Goal: Task Accomplishment & Management: Use online tool/utility

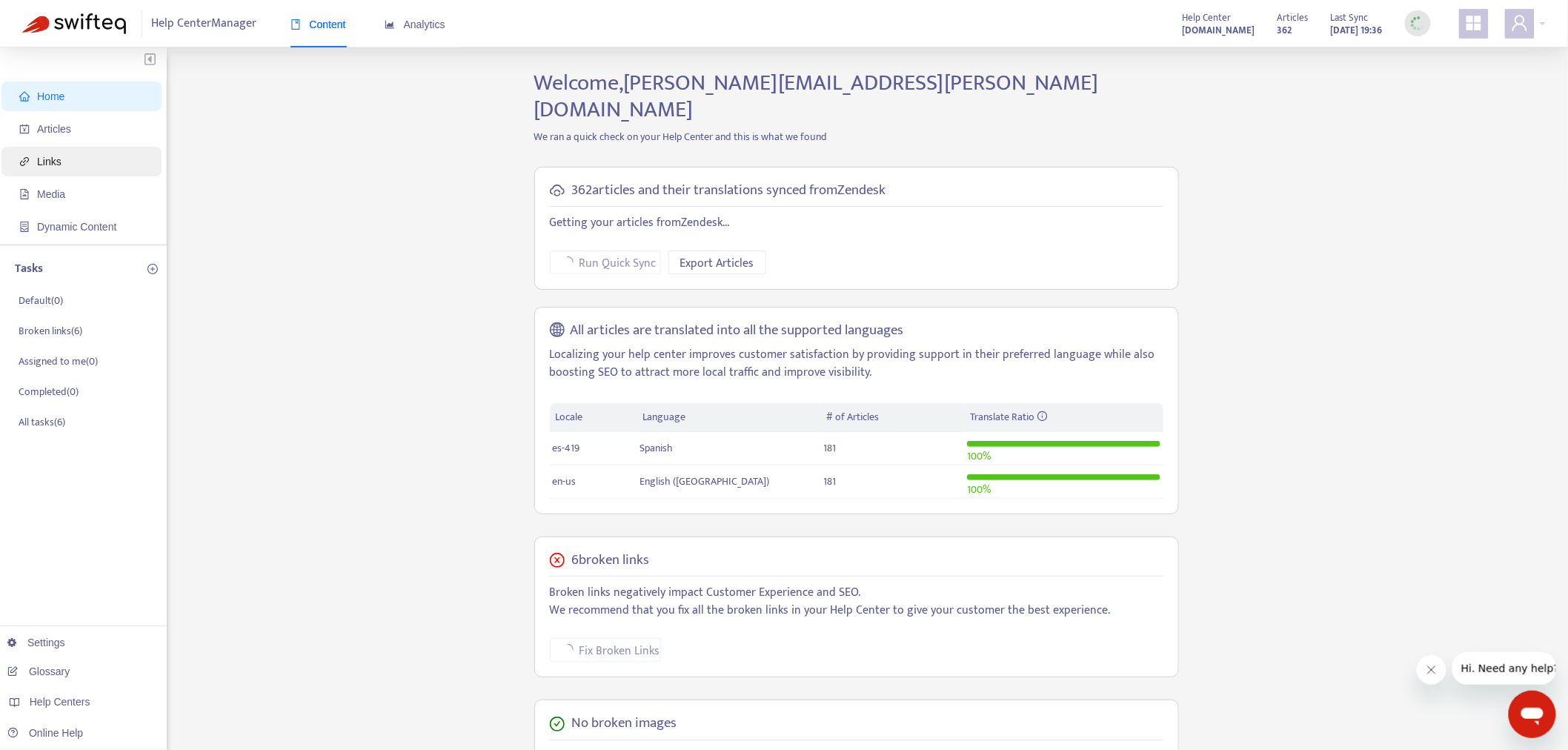
click at [76, 162] on span "Links" at bounding box center [84, 161] width 130 height 29
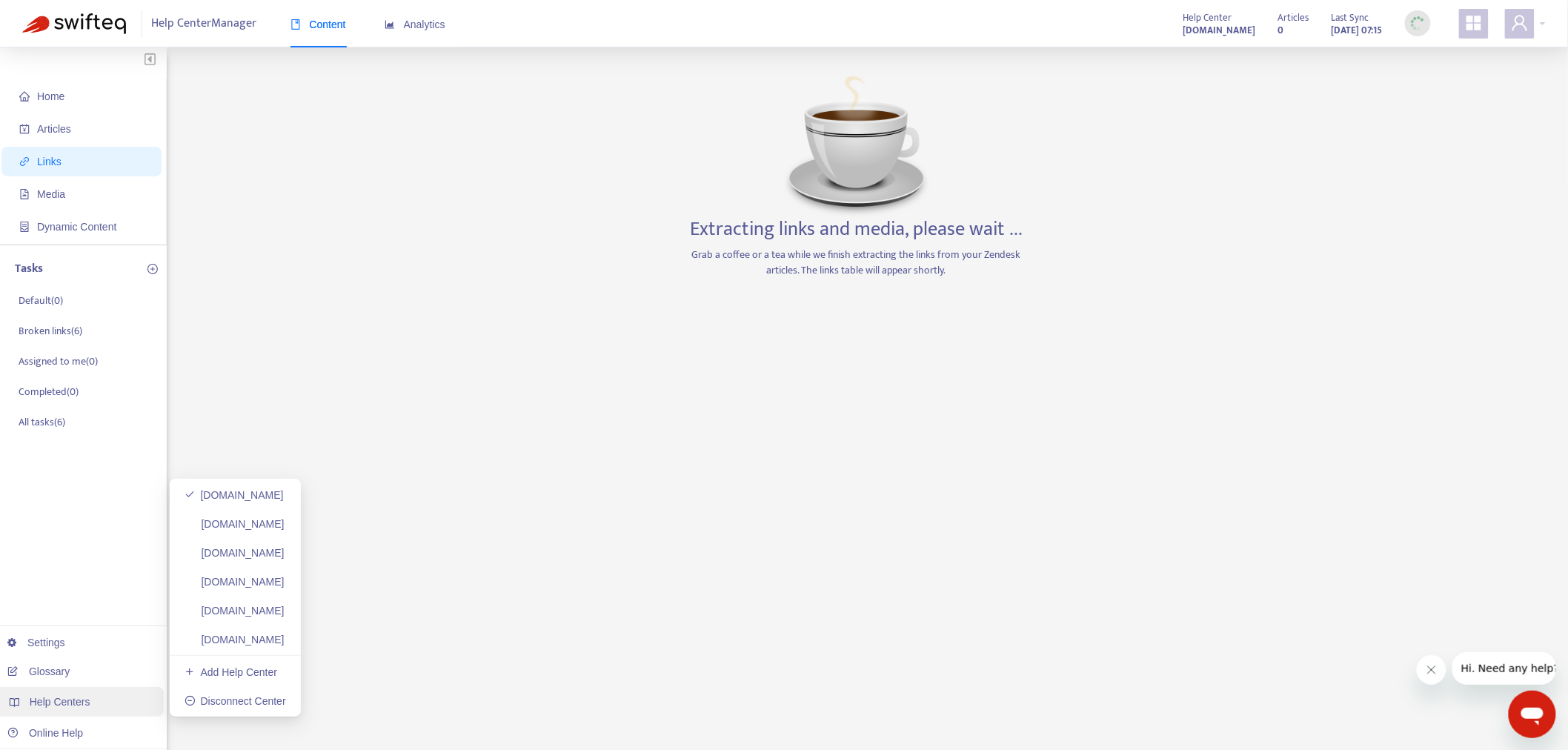
click at [104, 700] on div "Help Centers" at bounding box center [79, 702] width 168 height 29
click at [284, 521] on link "helpcenter.plexusworldwide.ca" at bounding box center [234, 524] width 100 height 12
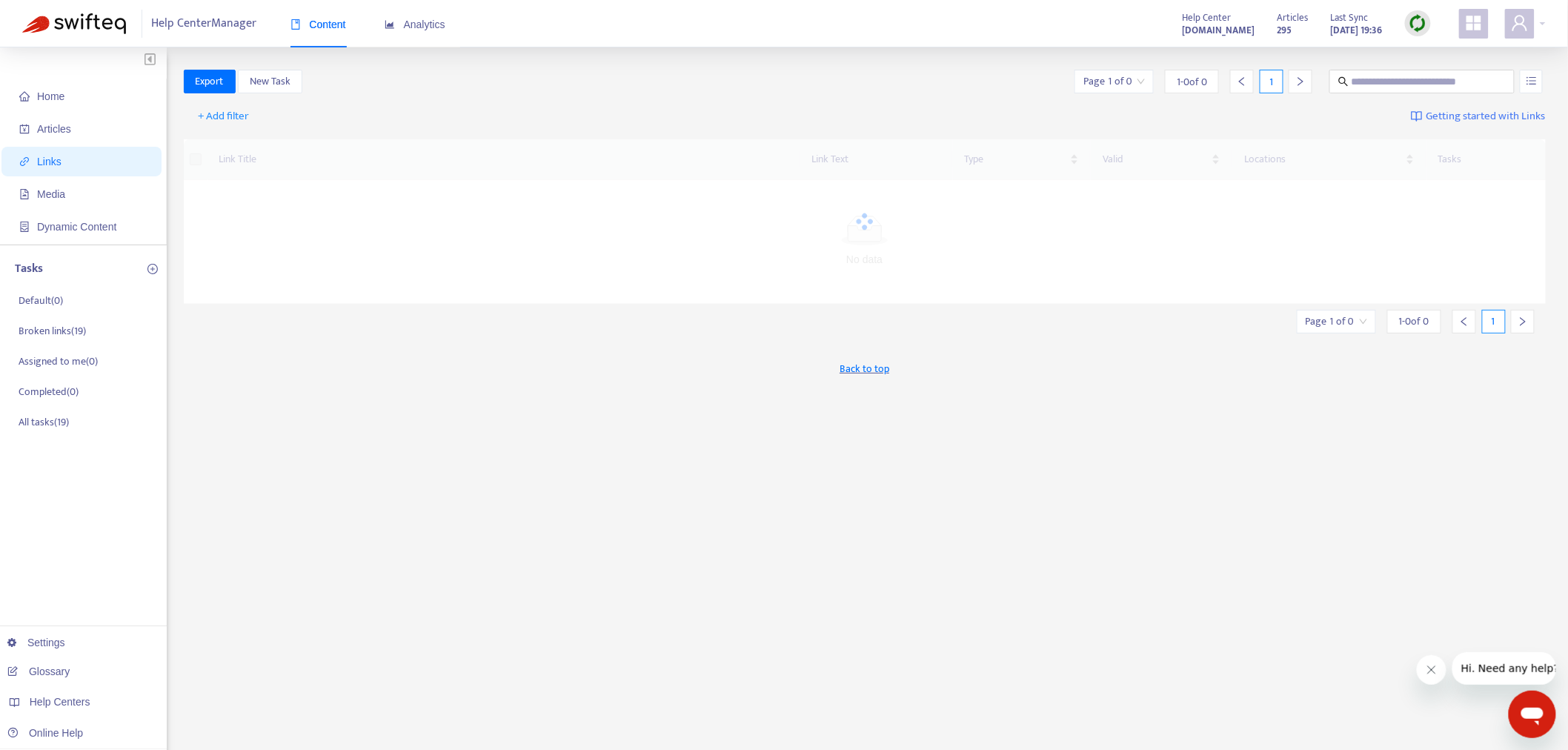
click at [1412, 26] on img at bounding box center [1418, 24] width 19 height 19
click at [1418, 78] on link "Full Sync" at bounding box center [1444, 78] width 53 height 17
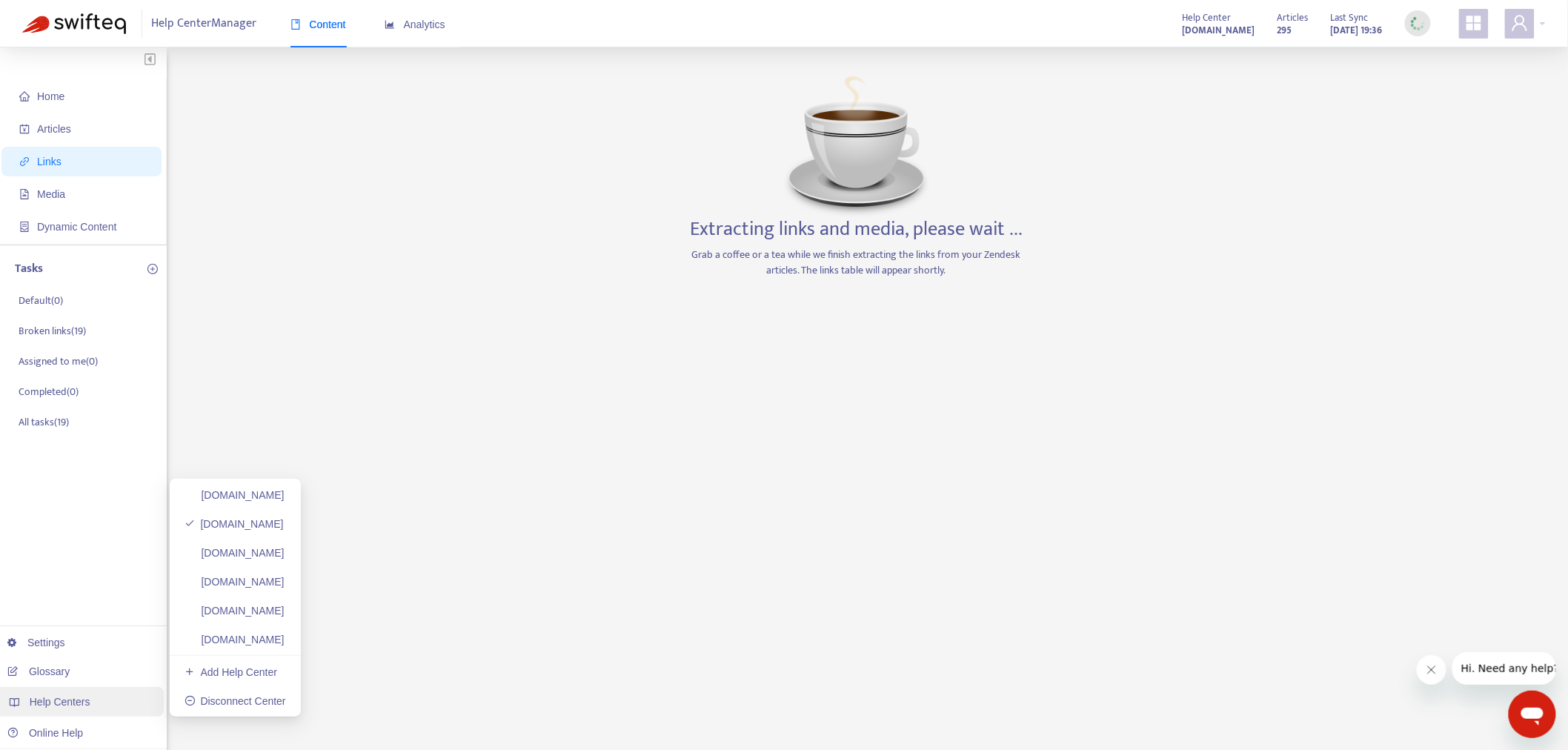
click at [104, 701] on div "Help Centers" at bounding box center [79, 702] width 168 height 29
click at [284, 554] on link "helpcenter.plexusworldwide.com.au" at bounding box center [234, 552] width 100 height 12
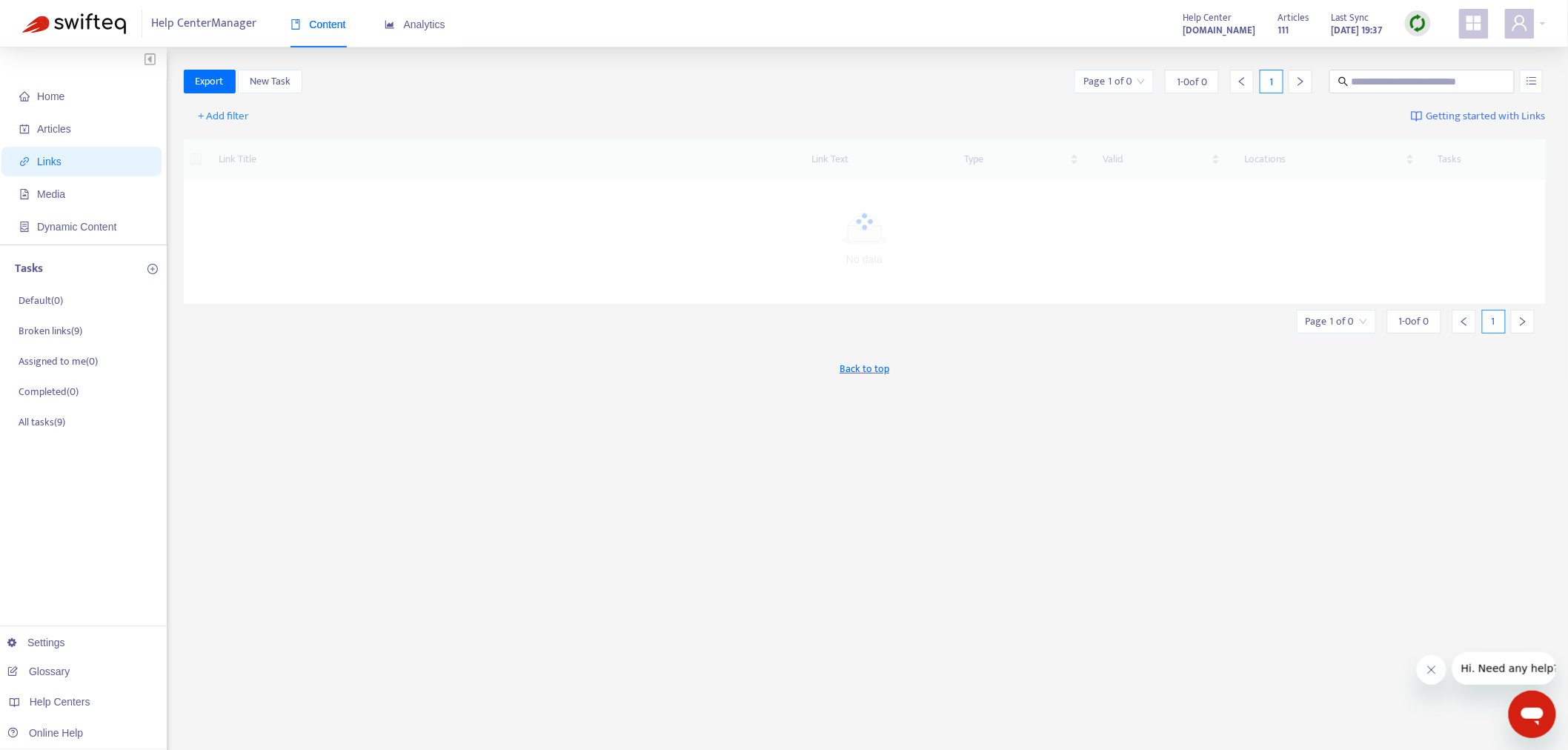
click at [1428, 17] on div at bounding box center [1417, 23] width 26 height 26
click at [1445, 78] on link "Full Sync" at bounding box center [1444, 78] width 53 height 17
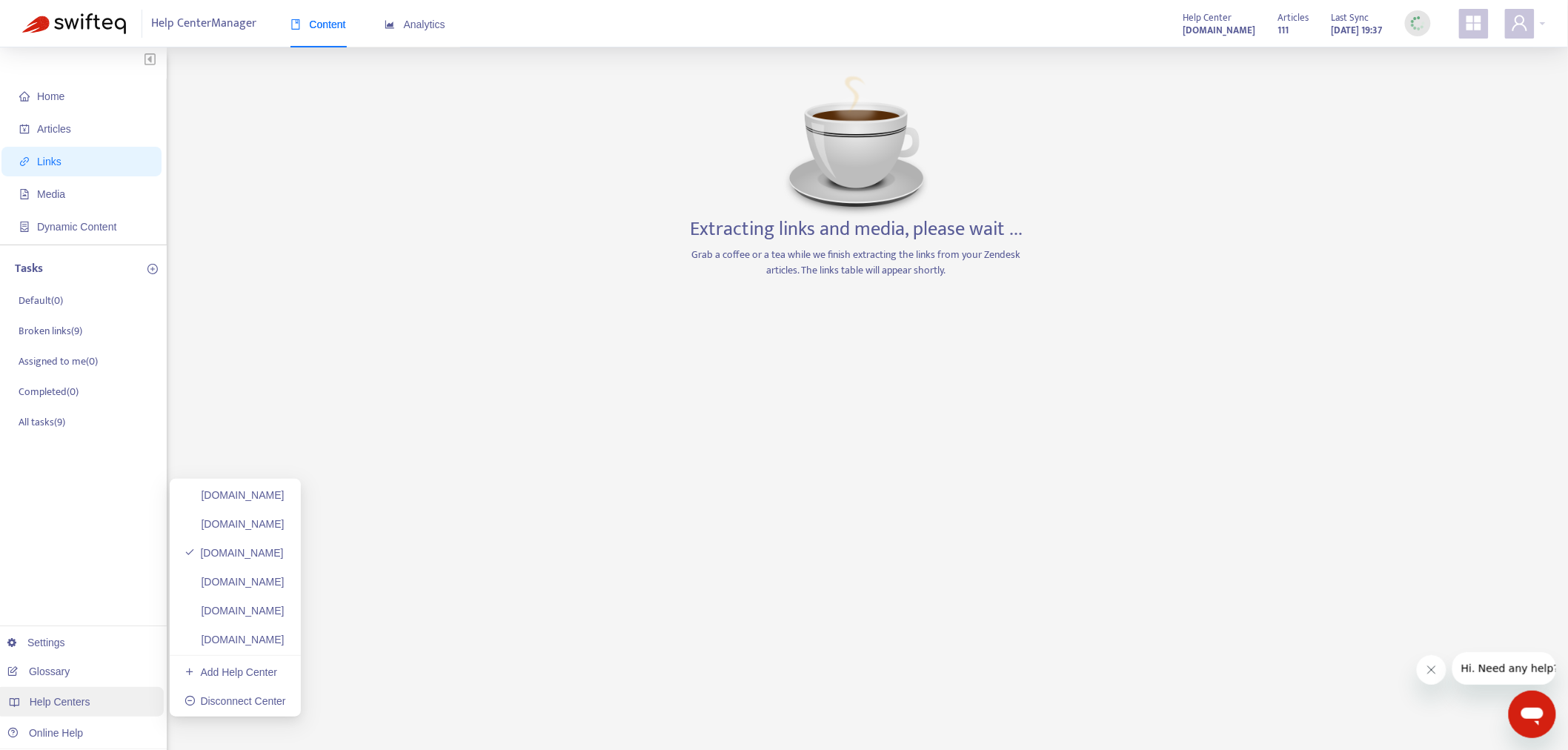
click at [42, 692] on div "Help Centers" at bounding box center [79, 702] width 168 height 29
drag, startPoint x: 334, startPoint y: 575, endPoint x: 317, endPoint y: 567, distance: 18.8
click at [284, 576] on link "ayuda.plexusworldwide.com.mx" at bounding box center [234, 582] width 100 height 12
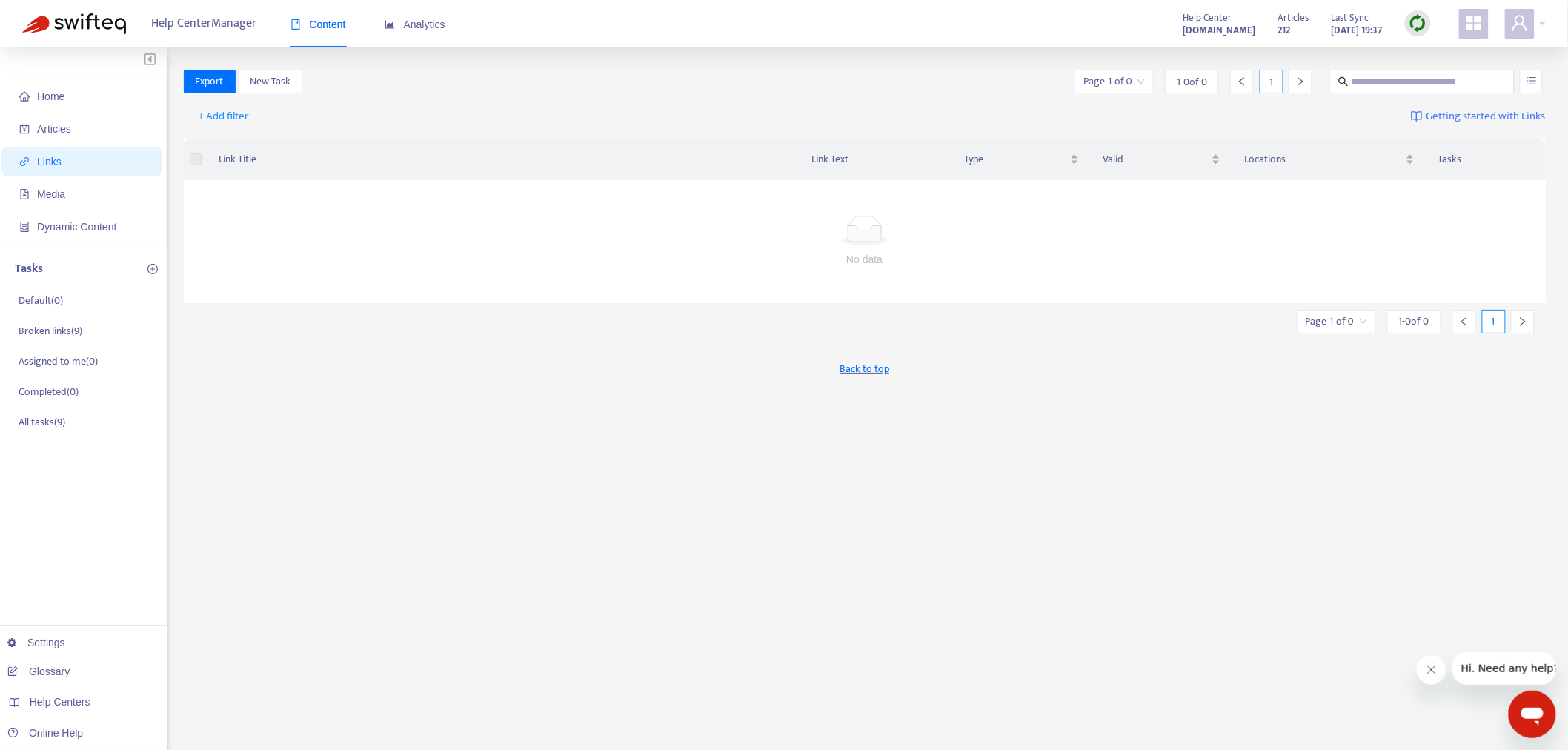
click at [1413, 14] on img at bounding box center [1418, 24] width 19 height 19
click at [1436, 69] on link "Full Sync" at bounding box center [1444, 78] width 53 height 17
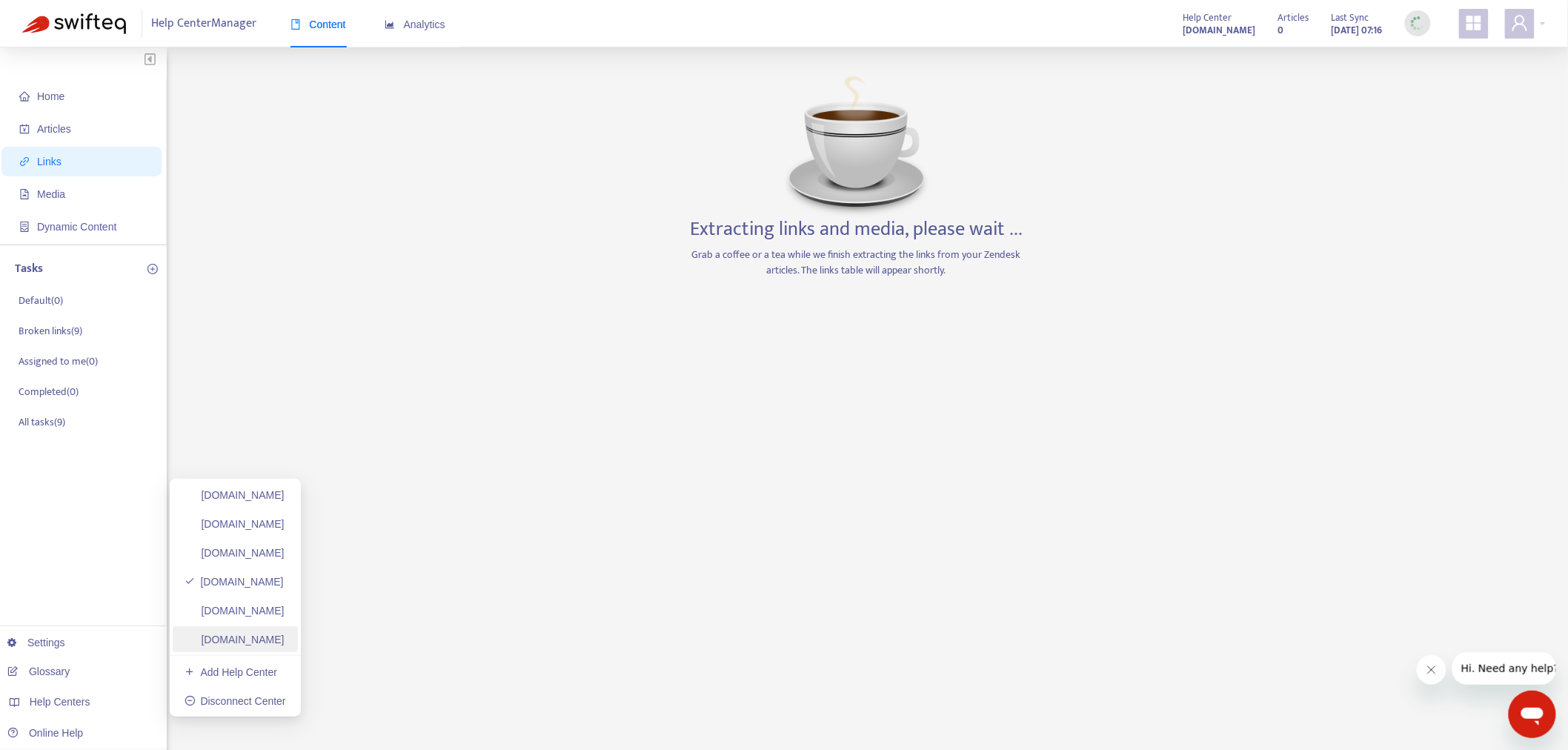
click at [276, 640] on link "plexusworldwidejp.zendesk.com" at bounding box center [234, 639] width 100 height 12
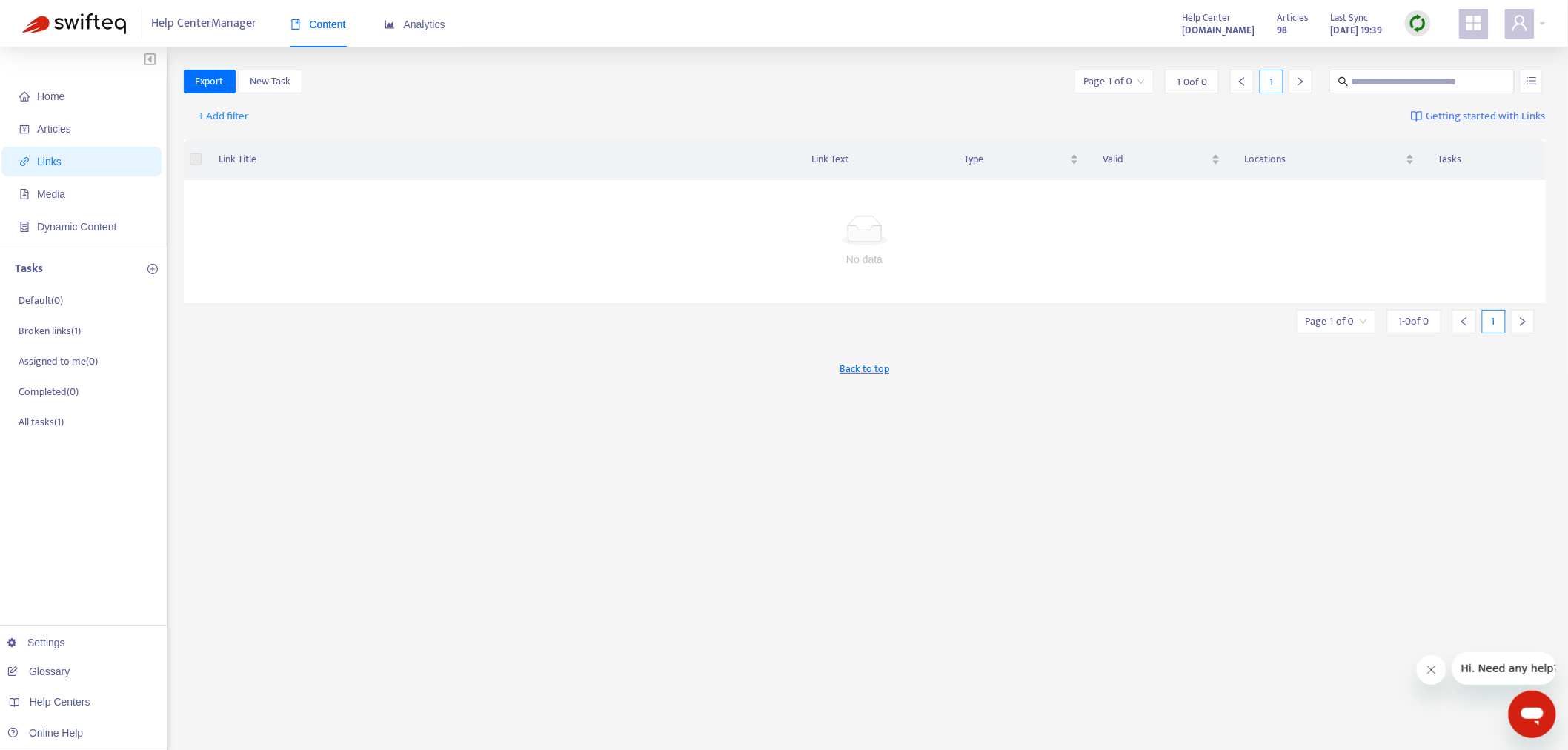
click at [1421, 23] on img at bounding box center [1418, 24] width 19 height 19
click at [1454, 86] on link "Full Sync" at bounding box center [1444, 78] width 53 height 17
